Goal: Find specific page/section: Find specific page/section

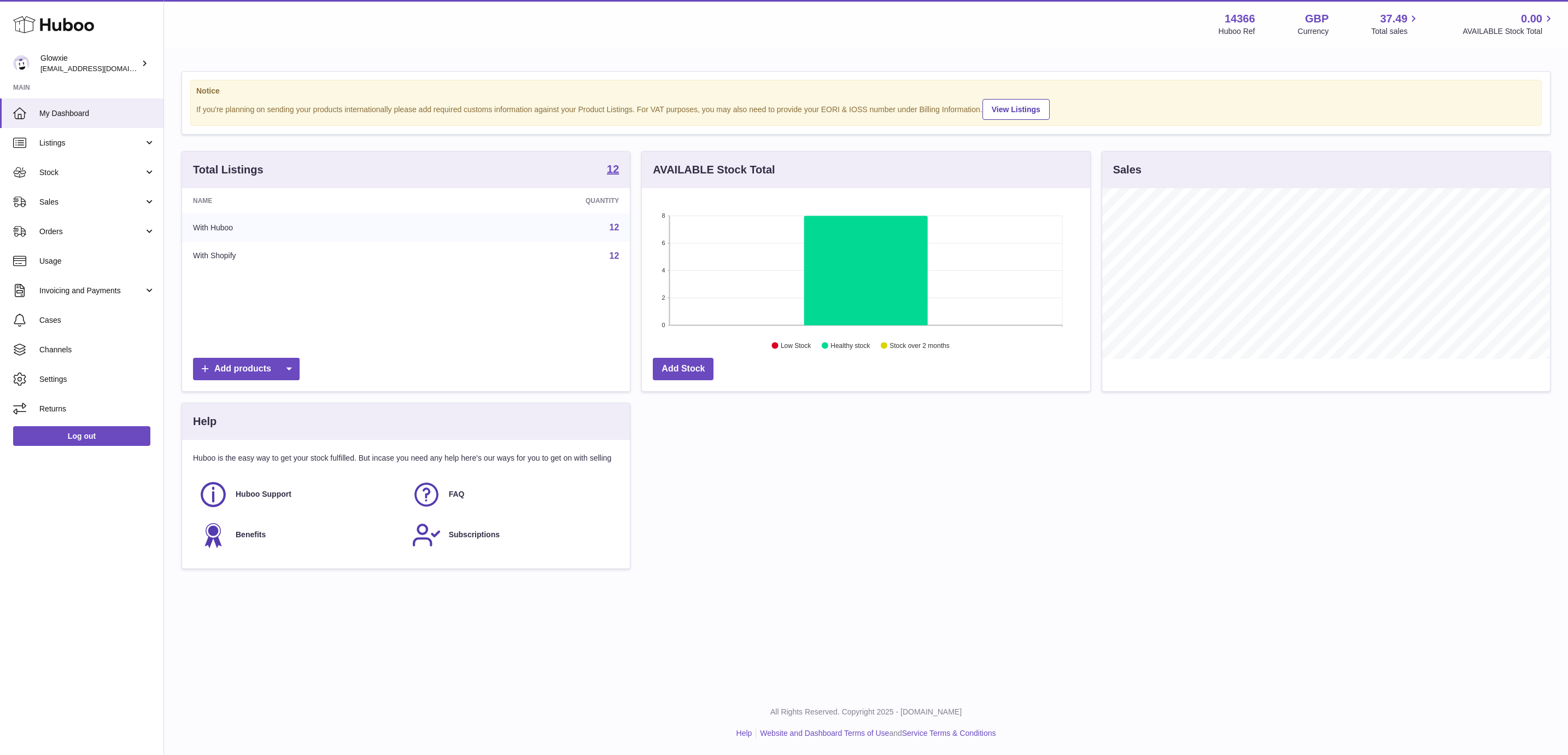
scroll to position [171, 446]
click at [98, 296] on link "Invoicing and Payments" at bounding box center [82, 291] width 164 height 29
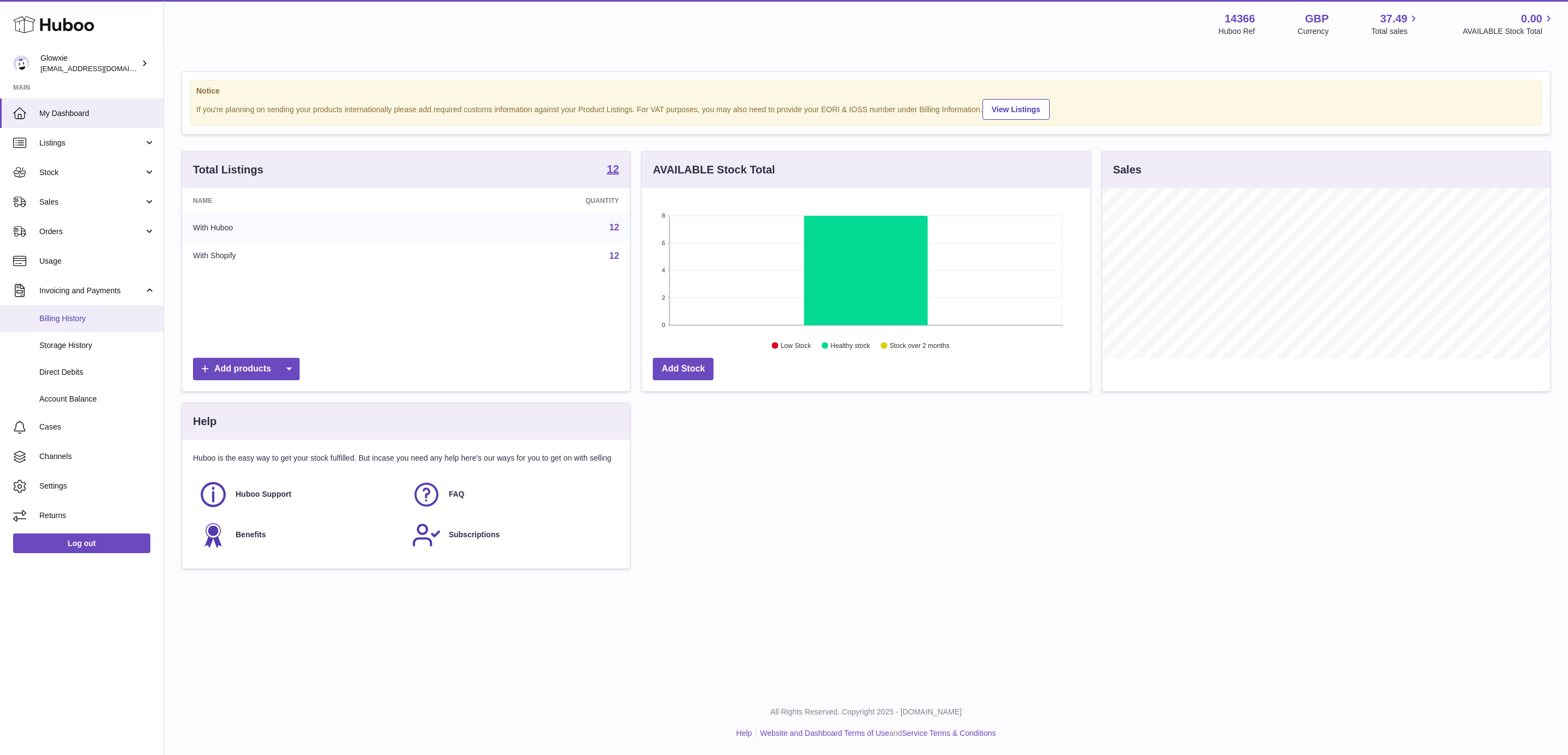
click at [90, 315] on span "Billing History" at bounding box center [97, 318] width 116 height 10
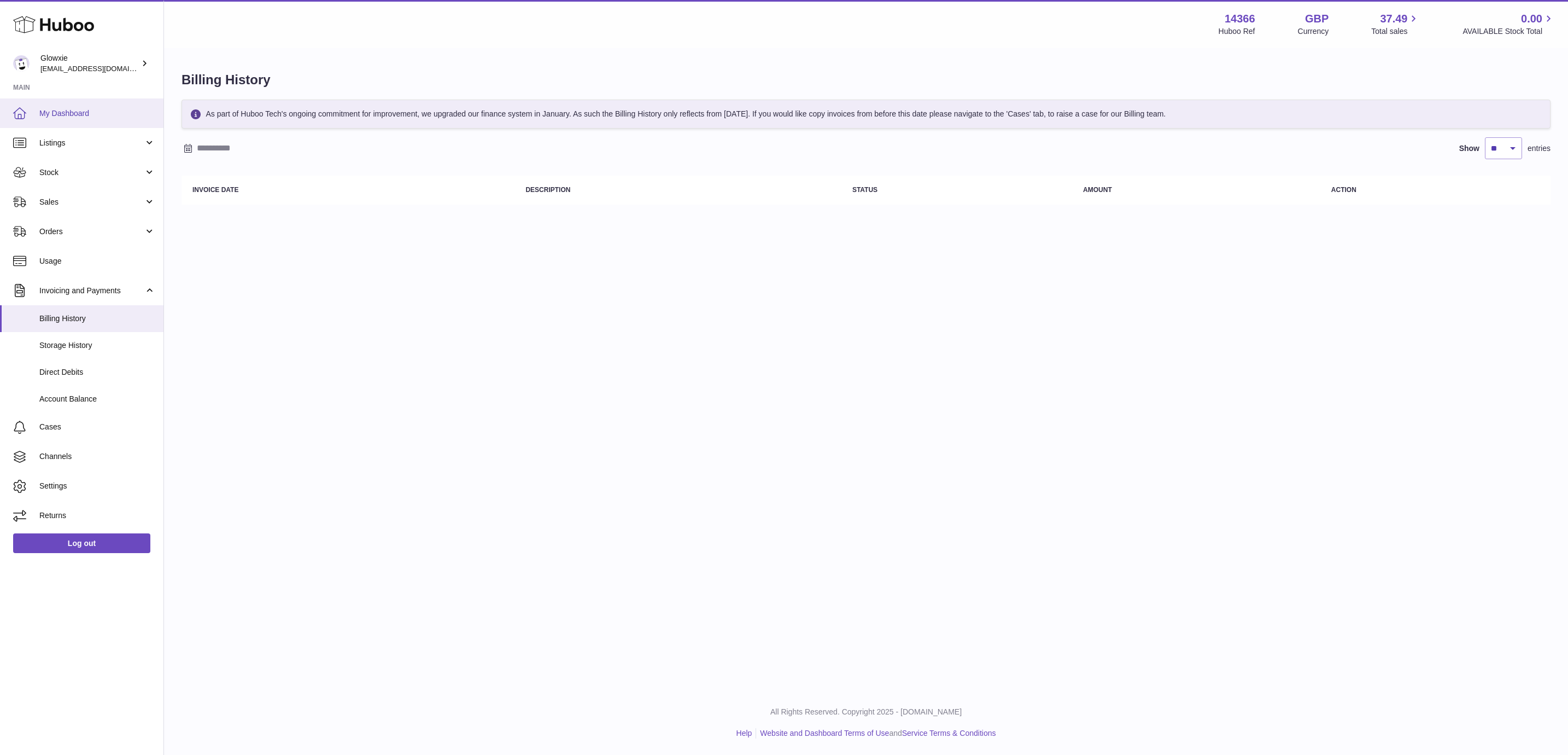
click at [93, 117] on span "My Dashboard" at bounding box center [97, 113] width 116 height 10
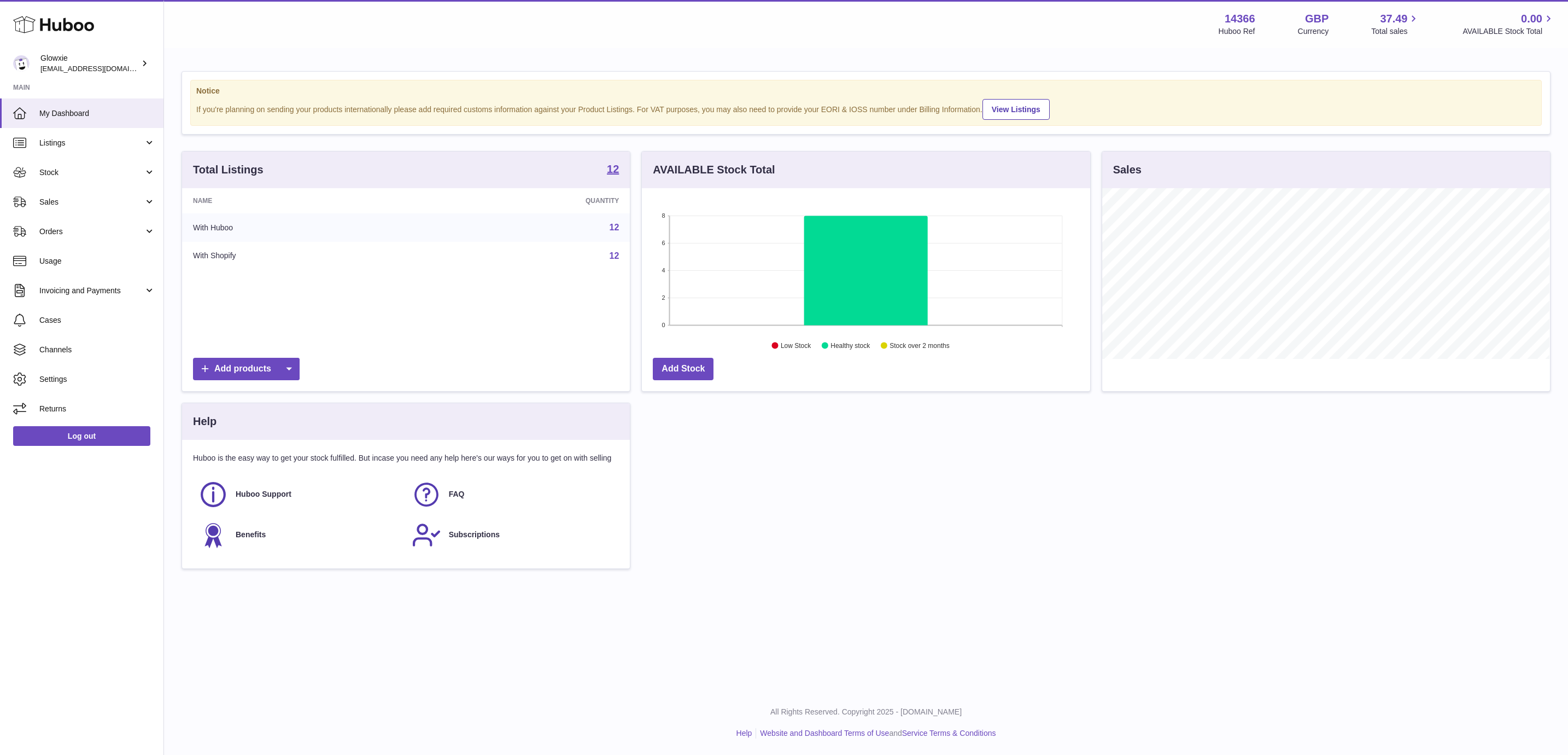
scroll to position [171, 446]
